Goal: Task Accomplishment & Management: Complete application form

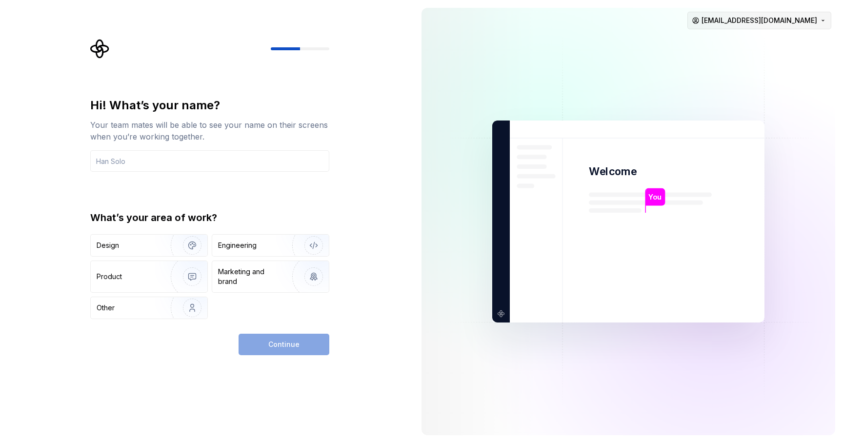
click at [773, 25] on html "Hi! What’s your name? Your team mates will be able to see your name on their sc…" at bounding box center [421, 221] width 843 height 443
click at [267, 157] on html "Hi! What’s your name? Your team mates will be able to see your name on their sc…" at bounding box center [421, 221] width 843 height 443
click at [245, 159] on input "text" at bounding box center [209, 160] width 239 height 21
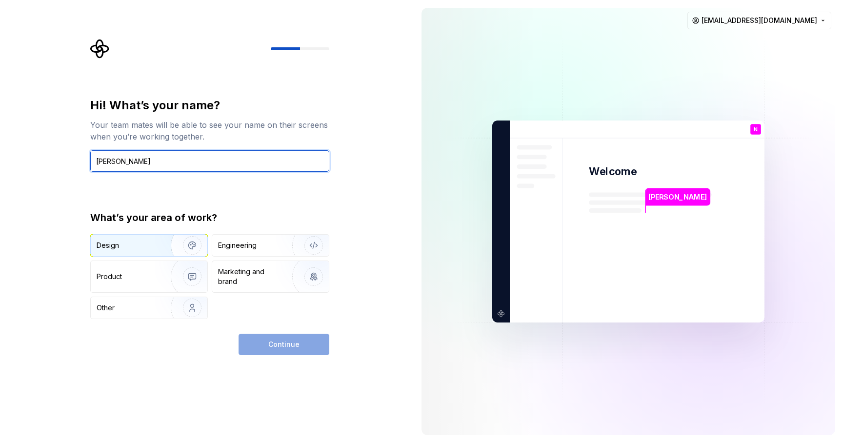
type input "[PERSON_NAME]"
click at [154, 249] on div "Design" at bounding box center [127, 245] width 61 height 10
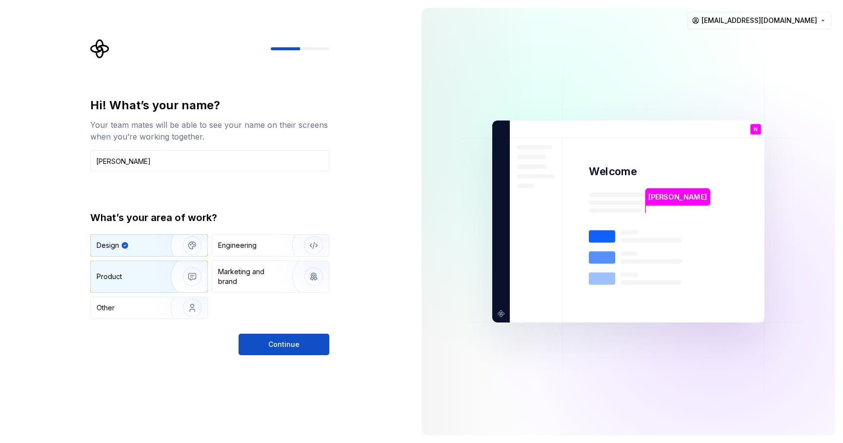
click at [181, 277] on img "button" at bounding box center [186, 276] width 62 height 65
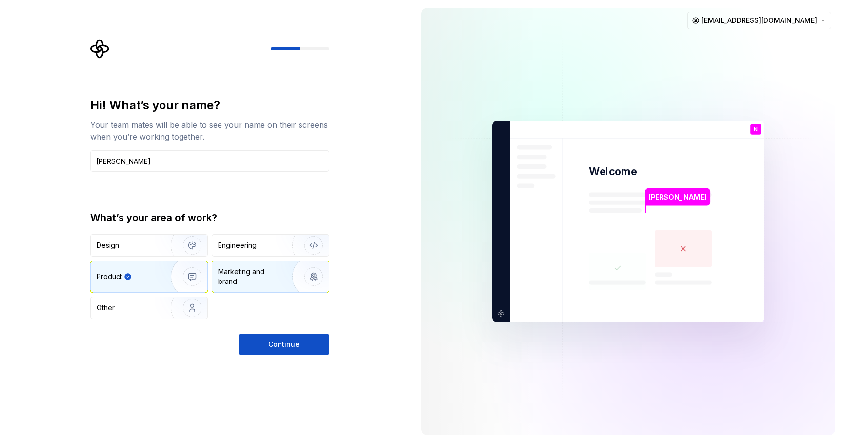
click at [255, 277] on div "Marketing and brand" at bounding box center [251, 277] width 66 height 20
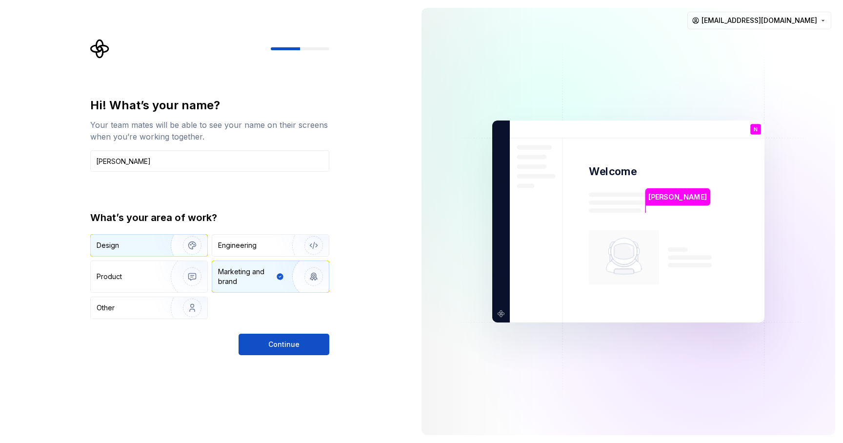
click at [176, 247] on img "button" at bounding box center [186, 245] width 62 height 65
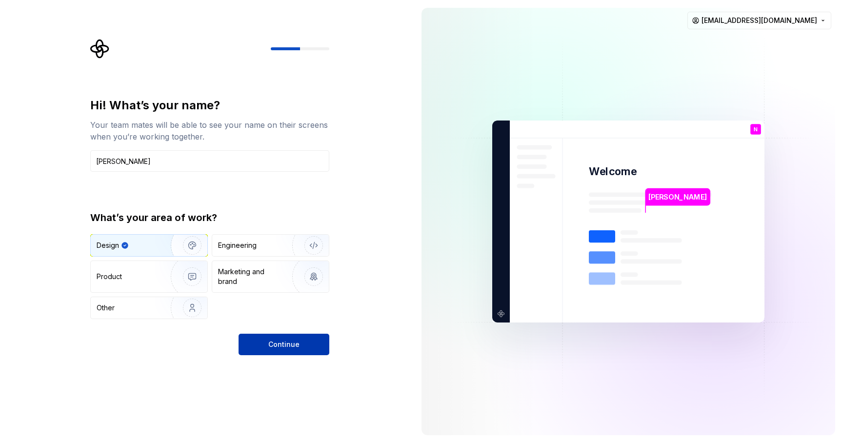
click at [287, 342] on span "Continue" at bounding box center [283, 344] width 31 height 10
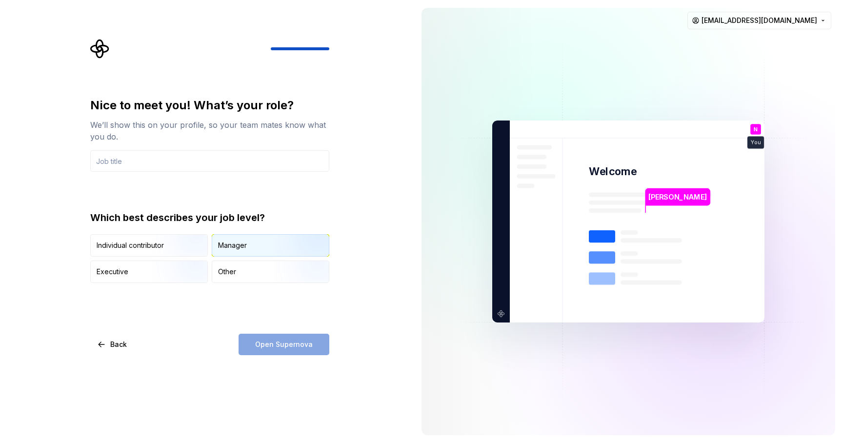
click at [244, 247] on div "Manager" at bounding box center [232, 245] width 29 height 10
click at [267, 353] on div "Open Supernova" at bounding box center [283, 344] width 91 height 21
click at [217, 164] on input "text" at bounding box center [209, 160] width 239 height 21
type input "Design Lead"
click at [270, 352] on button "Open Supernova" at bounding box center [283, 344] width 91 height 21
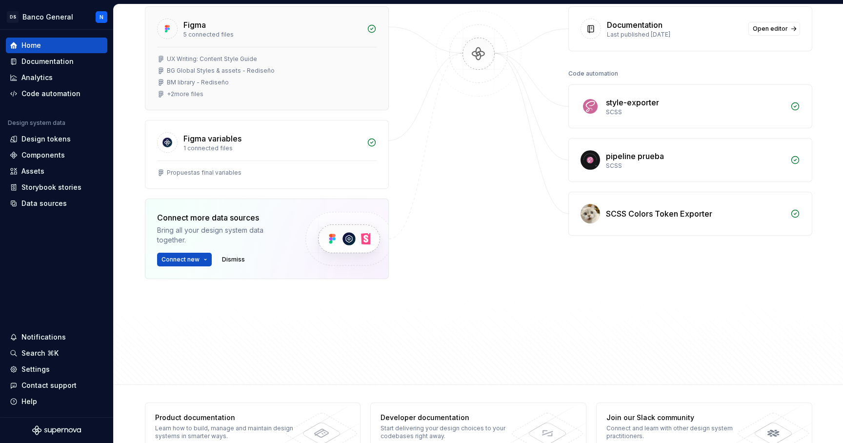
scroll to position [175, 0]
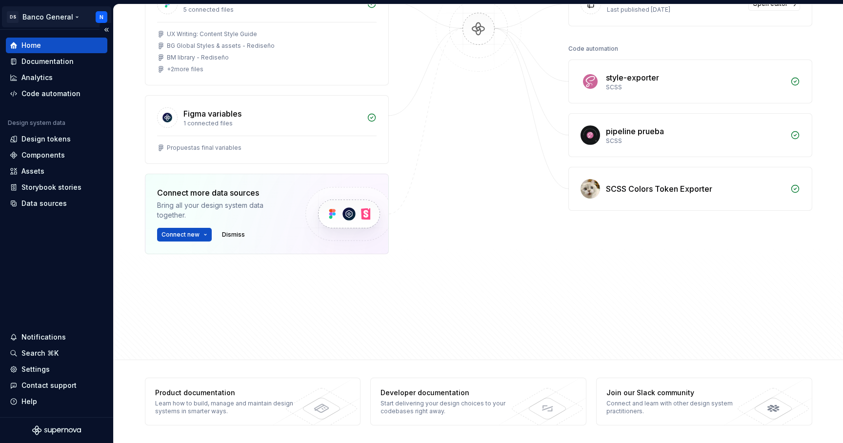
click at [99, 16] on html "DS Banco General N Home Documentation Analytics Code automation Design system d…" at bounding box center [421, 221] width 843 height 443
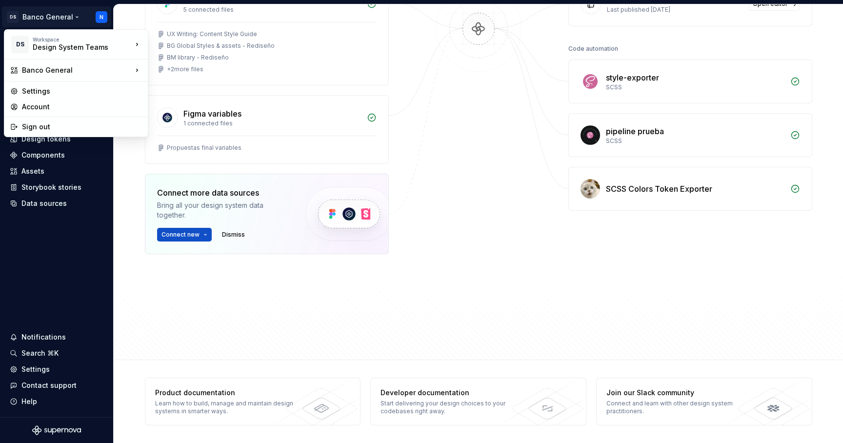
click at [136, 294] on html "DS Banco General N Home Documentation Analytics Code automation Design system d…" at bounding box center [421, 221] width 843 height 443
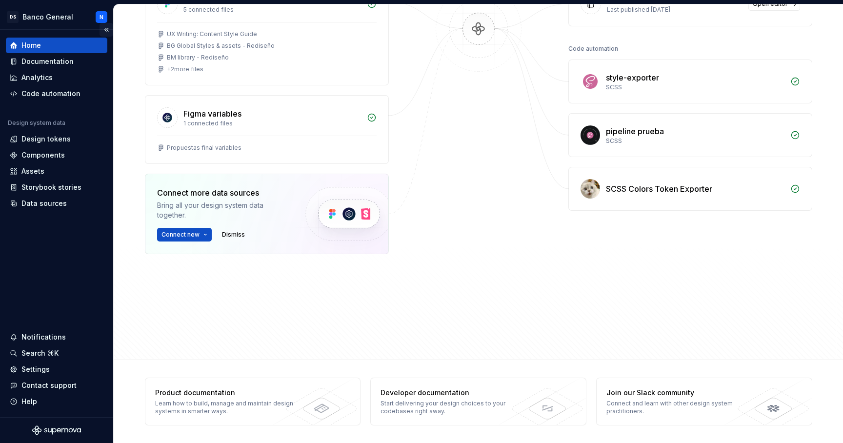
click at [106, 31] on button "Collapse sidebar" at bounding box center [106, 30] width 14 height 14
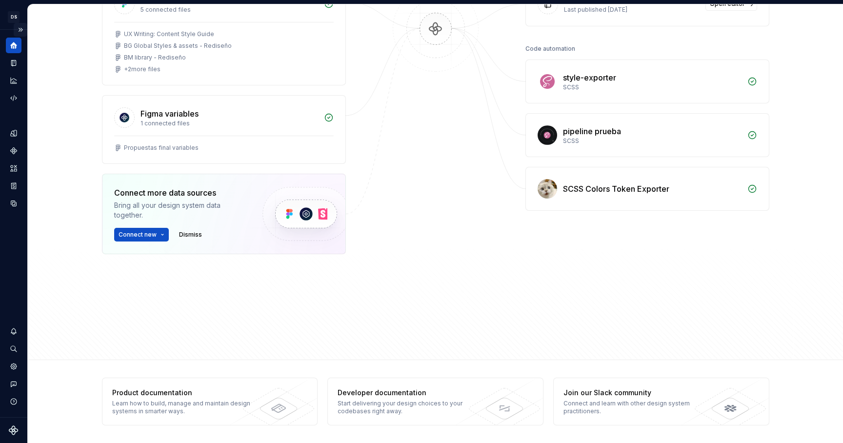
click at [20, 28] on button "Expand sidebar" at bounding box center [21, 30] width 14 height 14
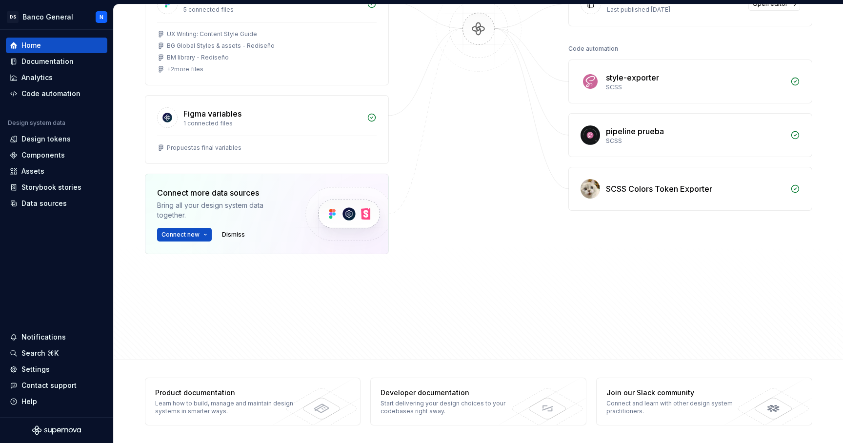
scroll to position [0, 0]
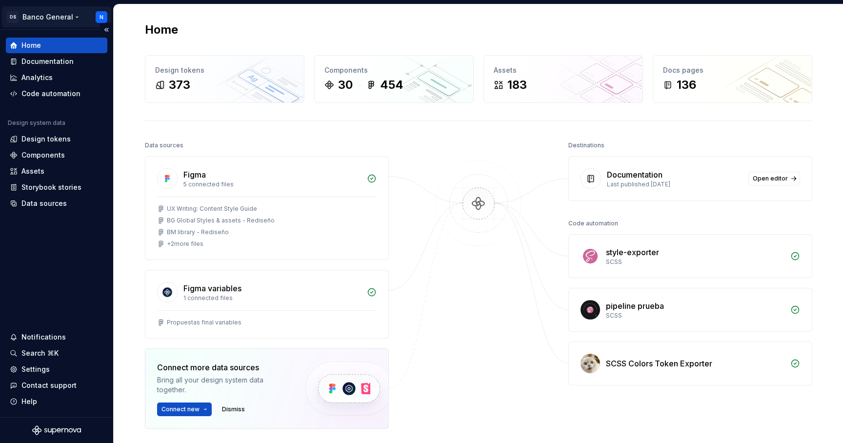
click at [101, 12] on html "DS Banco General N Home Documentation Analytics Code automation Design system d…" at bounding box center [421, 221] width 843 height 443
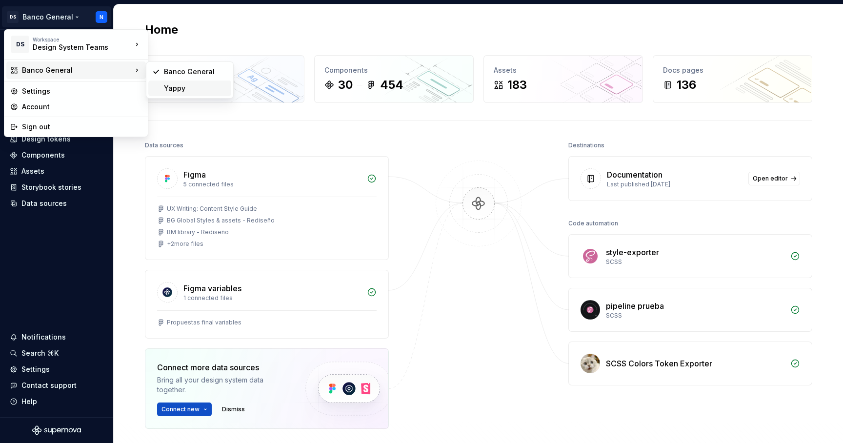
click at [166, 87] on div "Yappy" at bounding box center [195, 88] width 63 height 10
